Goal: Information Seeking & Learning: Learn about a topic

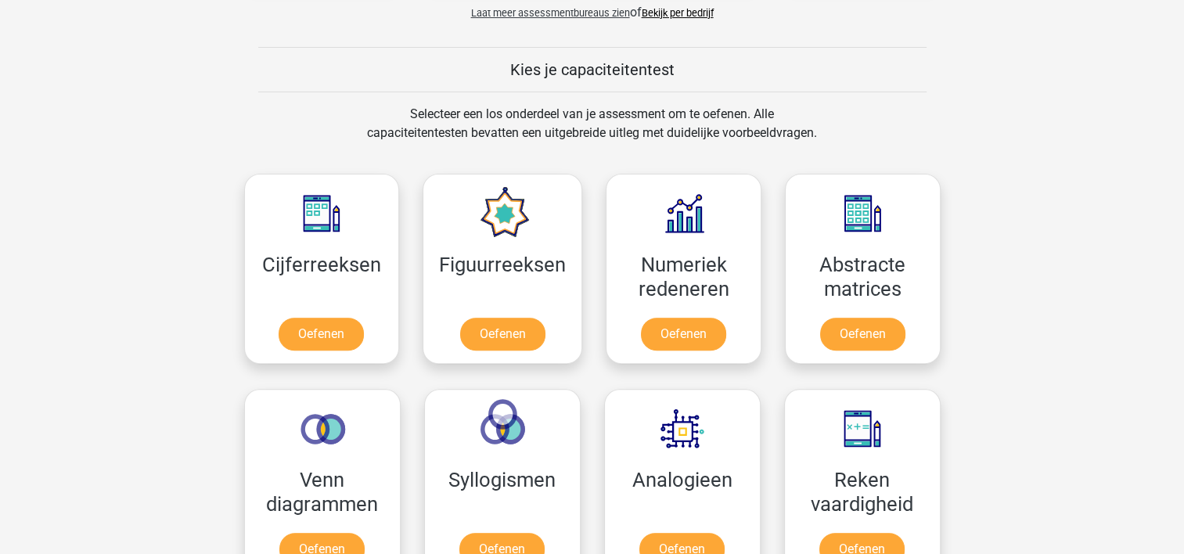
scroll to position [539, 0]
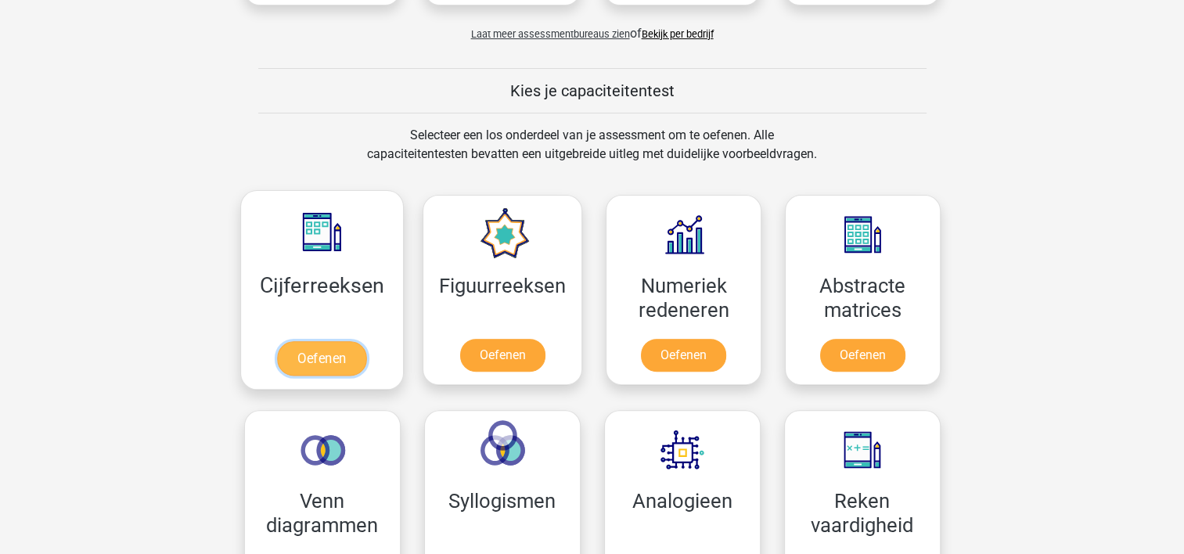
click at [324, 354] on link "Oefenen" at bounding box center [321, 358] width 89 height 34
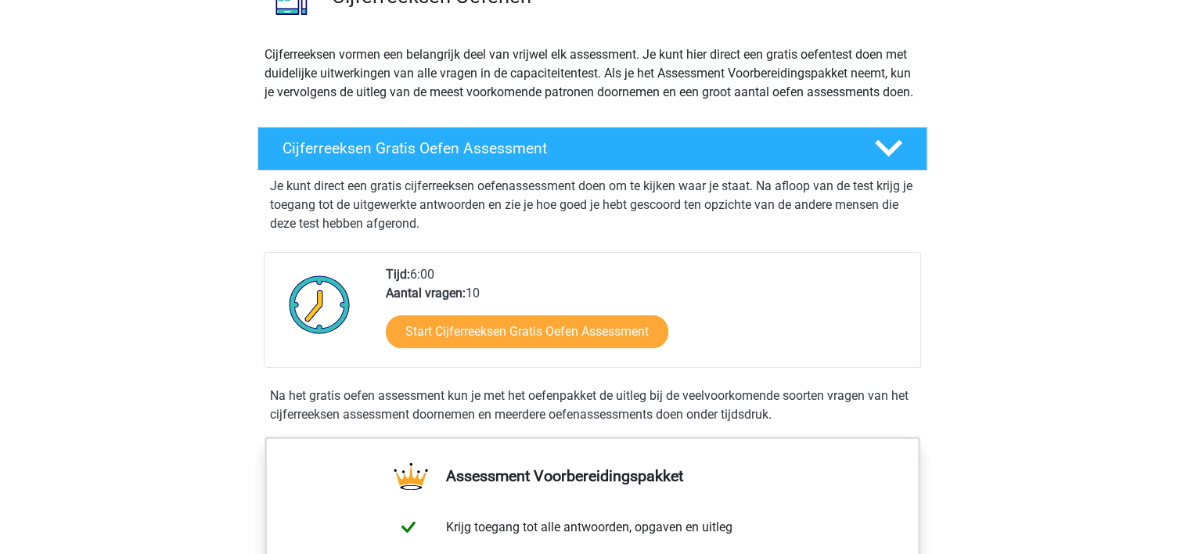
scroll to position [128, 0]
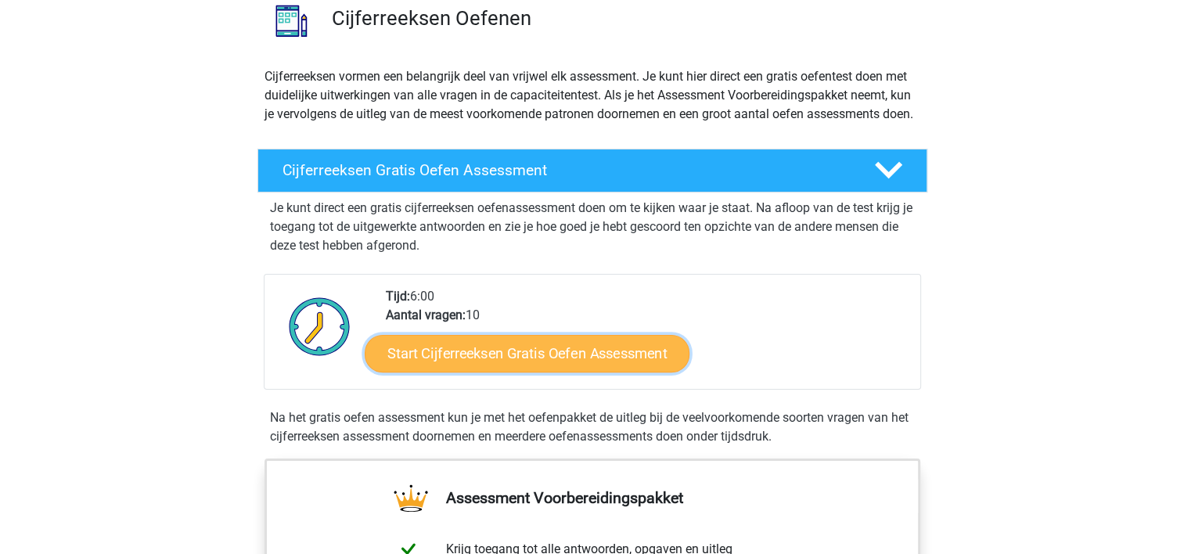
click at [554, 360] on link "Start Cijferreeksen Gratis Oefen Assessment" at bounding box center [527, 353] width 325 height 38
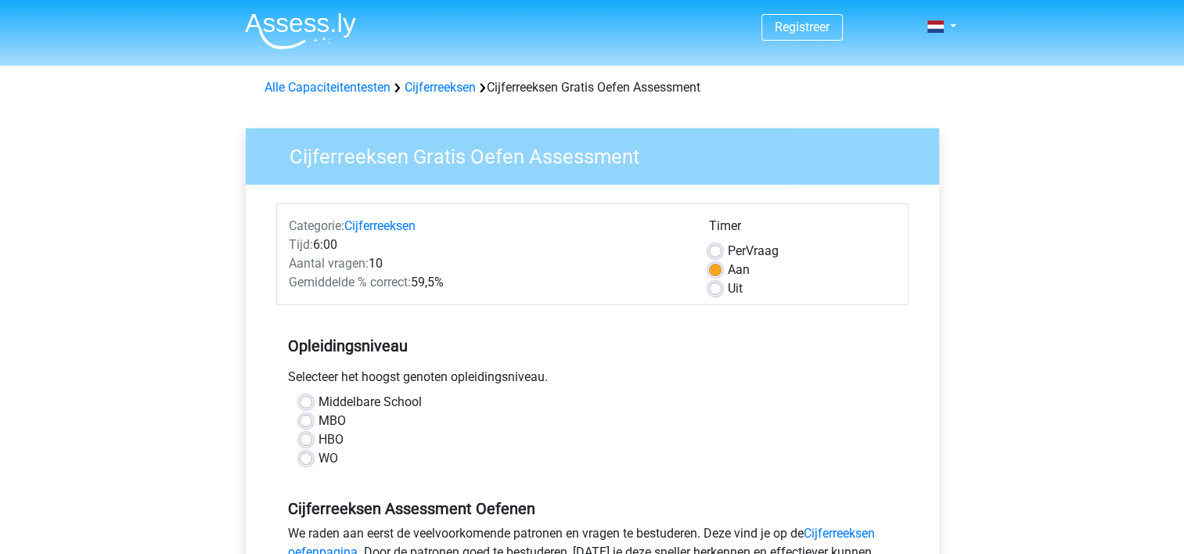
click at [362, 400] on label "Middelbare School" at bounding box center [369, 402] width 103 height 19
click at [312, 400] on input "Middelbare School" at bounding box center [306, 401] width 13 height 16
radio input "true"
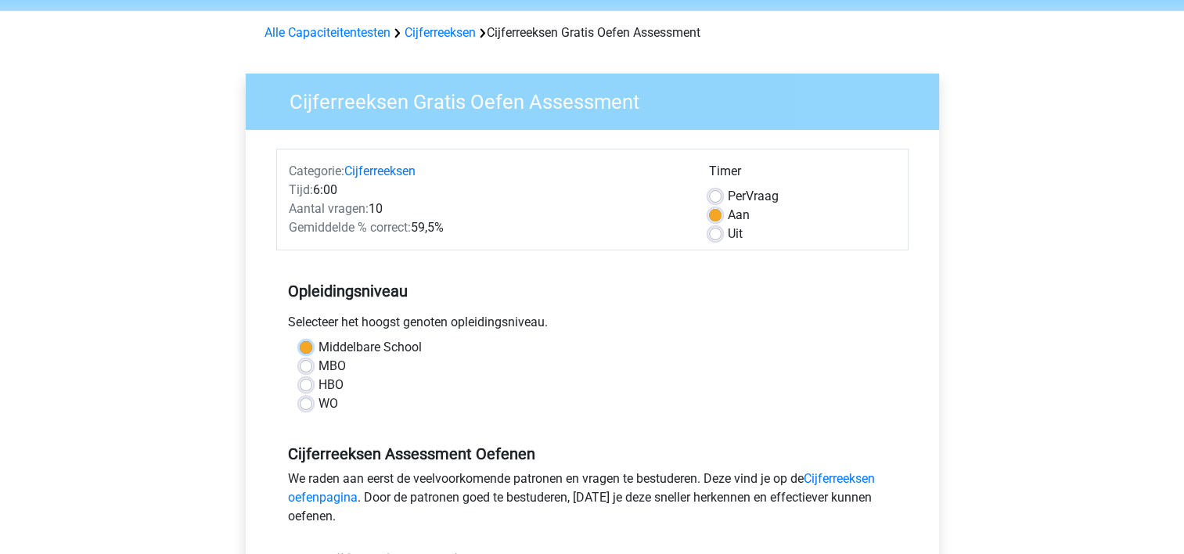
scroll to position [20, 0]
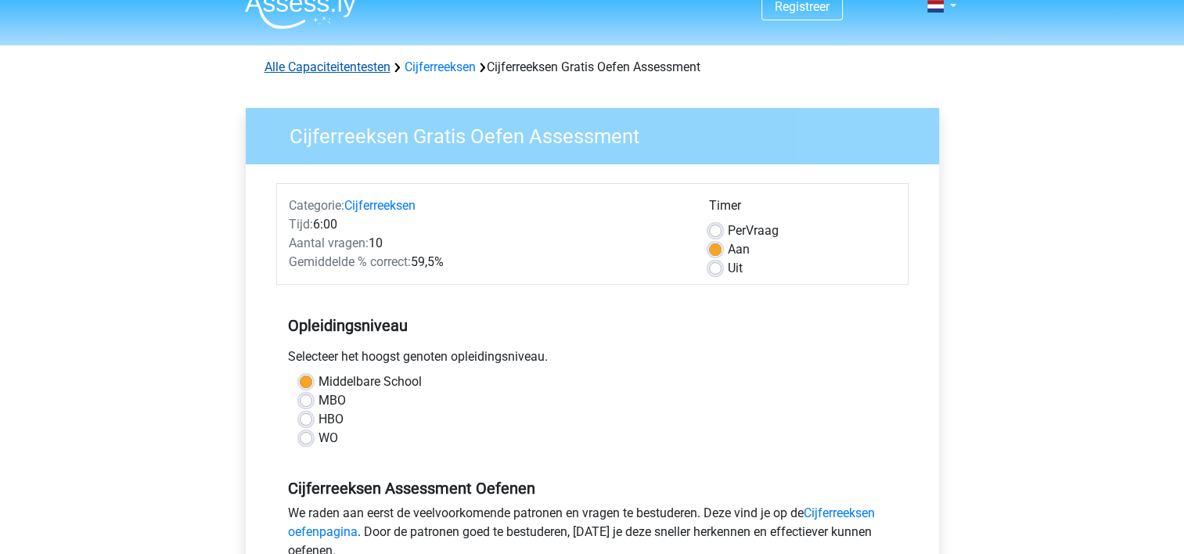
click at [342, 66] on link "Alle Capaciteitentesten" at bounding box center [327, 66] width 126 height 15
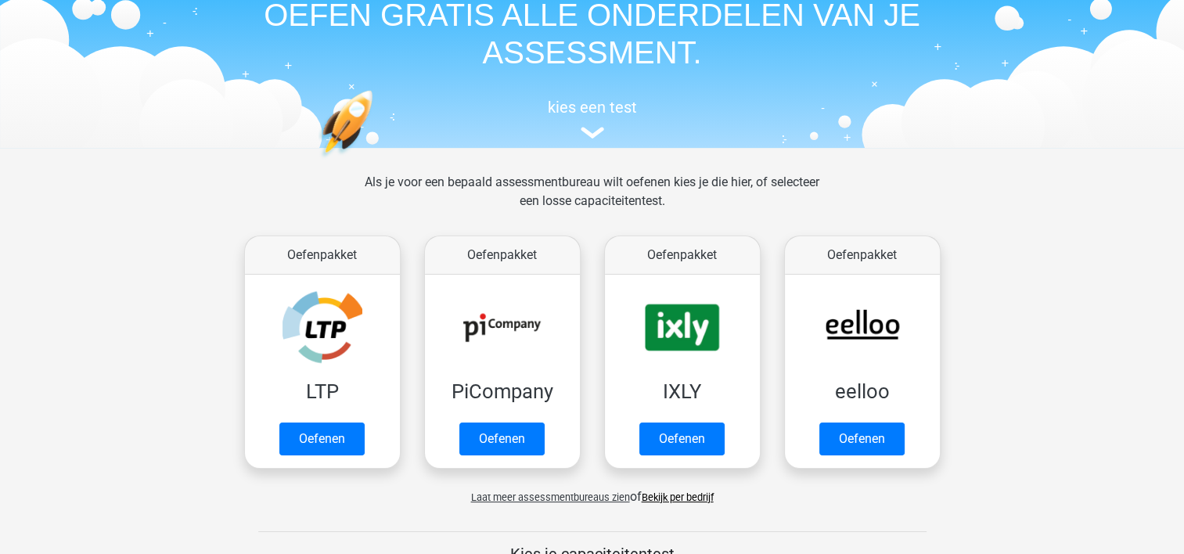
scroll to position [73, 0]
